Goal: Communication & Community: Share content

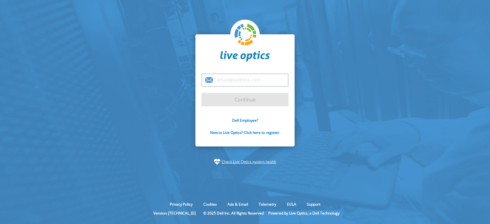
click at [229, 78] on input "email" at bounding box center [245, 80] width 87 height 13
type input "[EMAIL_ADDRESS][DOMAIN_NAME]"
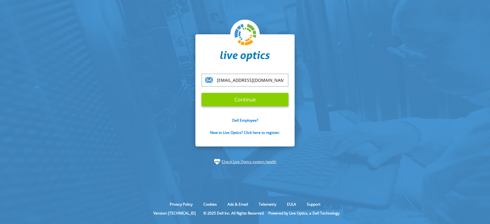
click at [252, 99] on input "Continue" at bounding box center [245, 99] width 87 height 13
click at [247, 100] on input "Continue" at bounding box center [245, 99] width 87 height 13
click at [237, 101] on input "Continue" at bounding box center [245, 99] width 87 height 13
click at [227, 98] on input "Continue" at bounding box center [245, 99] width 87 height 13
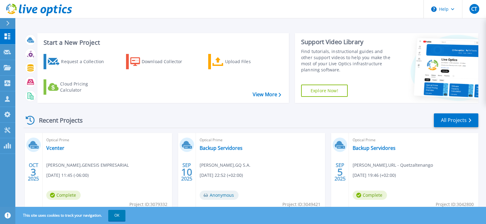
scroll to position [31, 0]
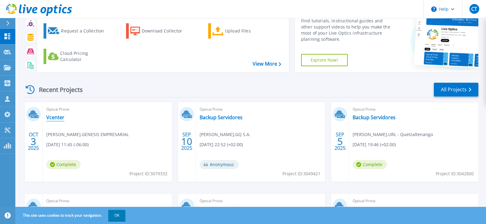
click at [57, 119] on link "Vcenter" at bounding box center [55, 117] width 18 height 6
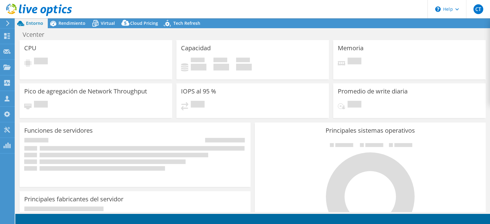
select select "USD"
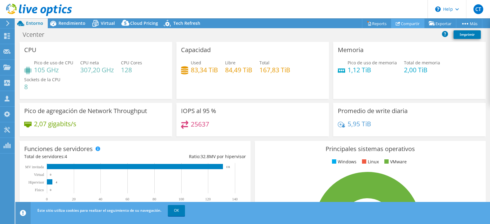
click at [411, 25] on link "Compartir" at bounding box center [407, 24] width 33 height 10
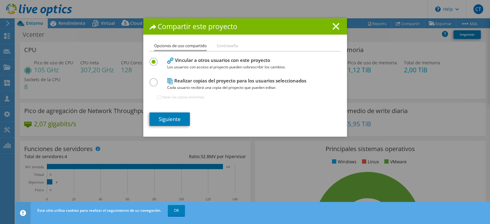
click at [153, 80] on label at bounding box center [155, 79] width 11 height 2
click at [0, 0] on input "radio" at bounding box center [0, 0] width 0 height 0
click at [151, 59] on label at bounding box center [155, 59] width 11 height 2
click at [0, 0] on input "radio" at bounding box center [0, 0] width 0 height 0
click at [170, 114] on link "Siguiente" at bounding box center [170, 118] width 40 height 13
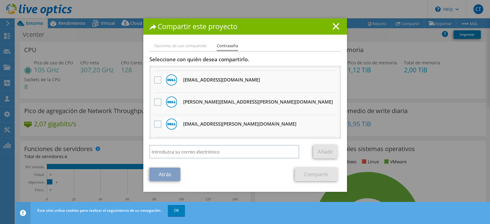
scroll to position [104, 0]
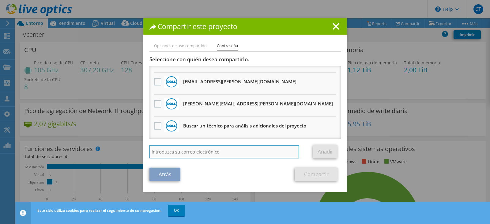
click at [179, 152] on input "search" at bounding box center [225, 151] width 150 height 13
type input "n"
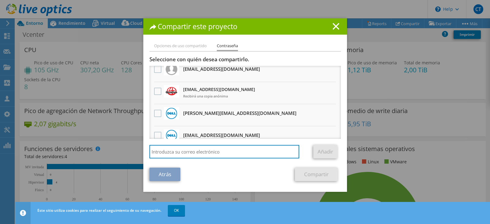
scroll to position [0, 0]
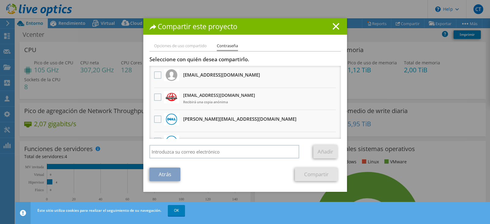
click at [188, 46] on li "Opciones de uso compartido" at bounding box center [180, 46] width 53 height 8
click at [154, 173] on link "Atrás" at bounding box center [165, 174] width 31 height 13
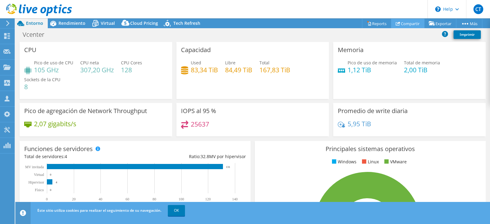
click at [402, 24] on link "Compartir" at bounding box center [407, 24] width 33 height 10
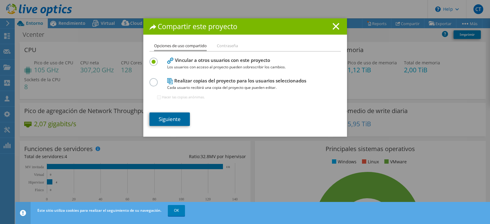
click at [163, 119] on link "Siguiente" at bounding box center [170, 118] width 40 height 13
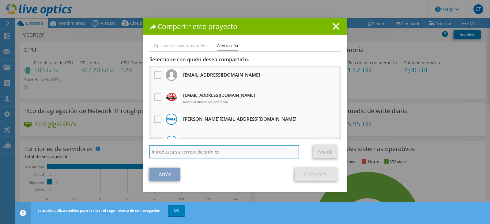
click at [177, 155] on input "search" at bounding box center [225, 151] width 150 height 13
type input "nramos@quattro.com.gt"
drag, startPoint x: 210, startPoint y: 154, endPoint x: 26, endPoint y: 166, distance: 184.3
click at [26, 167] on div "Compartir este proyecto Opciones de uso compartido Contraseña Vincular a otros …" at bounding box center [245, 111] width 490 height 187
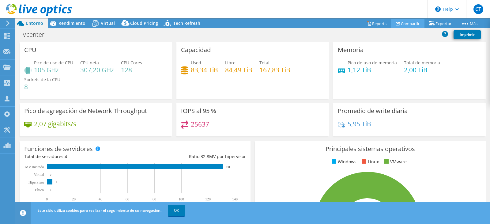
click at [408, 24] on link "Compartir" at bounding box center [407, 24] width 33 height 10
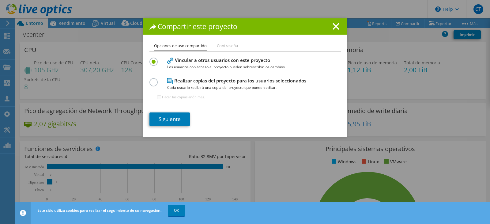
click at [152, 80] on label at bounding box center [155, 79] width 11 height 2
click at [0, 0] on input "radio" at bounding box center [0, 0] width 0 height 0
click at [168, 119] on link "Siguiente" at bounding box center [170, 118] width 40 height 13
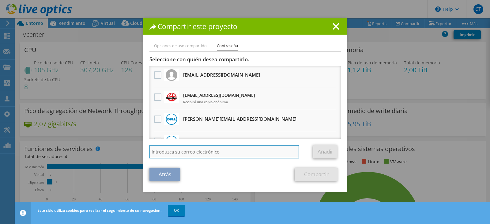
click at [191, 156] on input "search" at bounding box center [225, 151] width 150 height 13
click at [203, 153] on input "search" at bounding box center [225, 151] width 150 height 13
type input "nramos@quattro.com.gt"
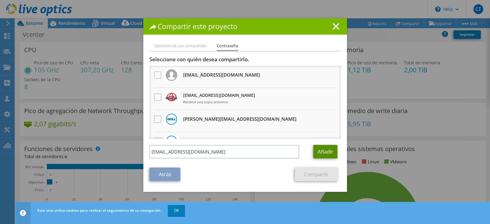
click at [317, 150] on link "Añadir" at bounding box center [326, 151] width 24 height 13
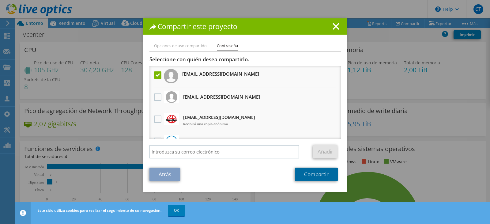
click at [312, 177] on link "Compartir" at bounding box center [316, 174] width 43 height 13
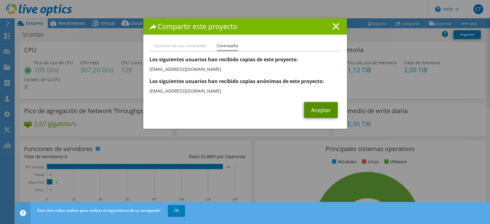
click at [313, 110] on link "Aceptar" at bounding box center [321, 110] width 34 height 16
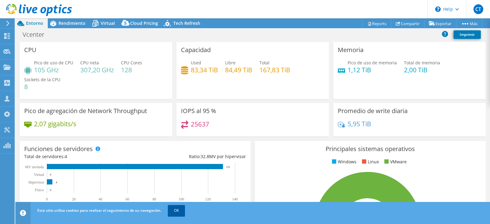
click at [180, 212] on link "OK" at bounding box center [176, 210] width 17 height 11
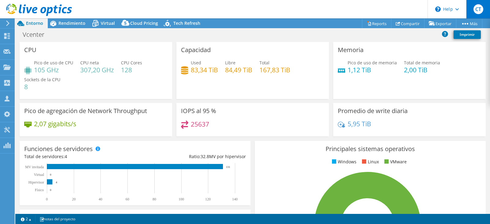
click at [479, 12] on span "CT" at bounding box center [479, 9] width 10 height 10
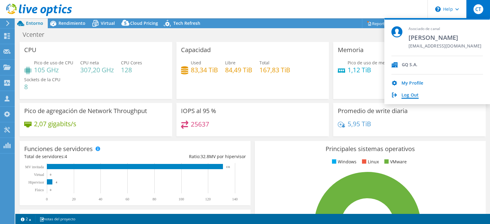
click at [412, 96] on link "Log Out" at bounding box center [410, 96] width 17 height 6
